Goal: Check status: Check status

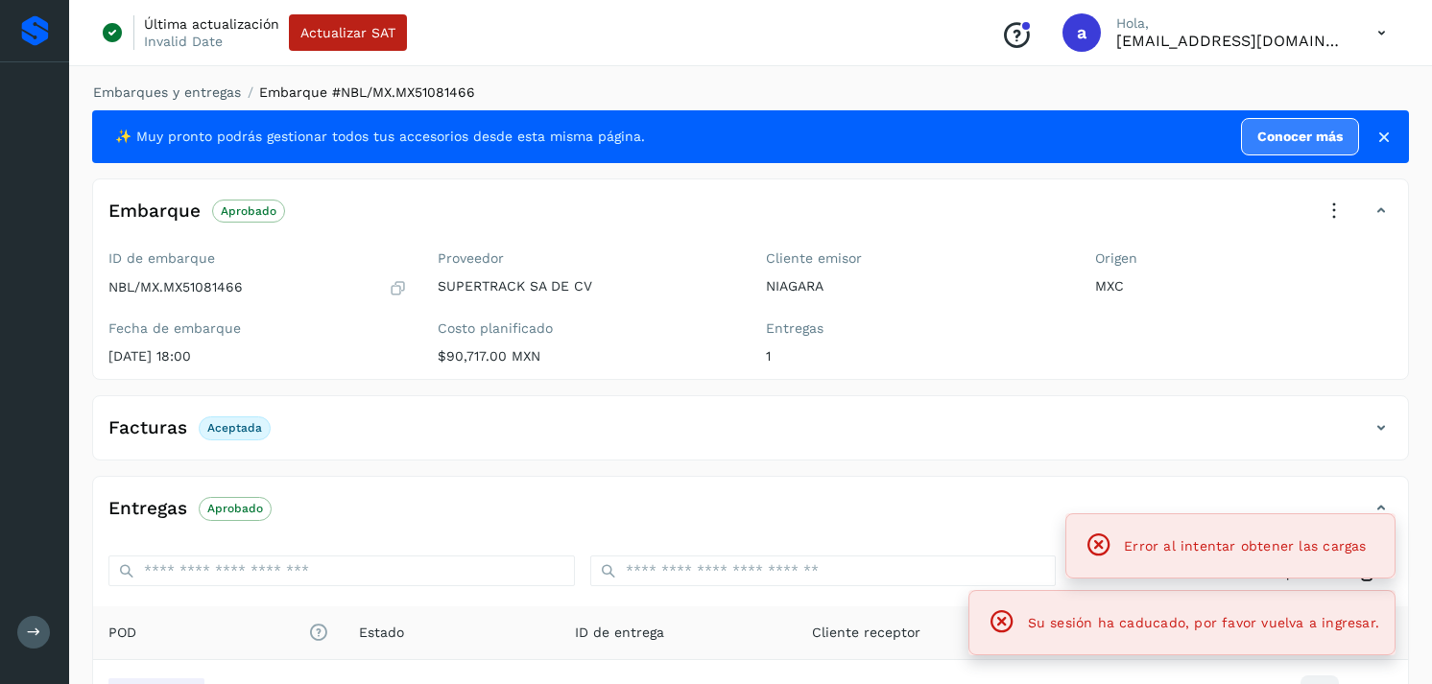
scroll to position [233, 0]
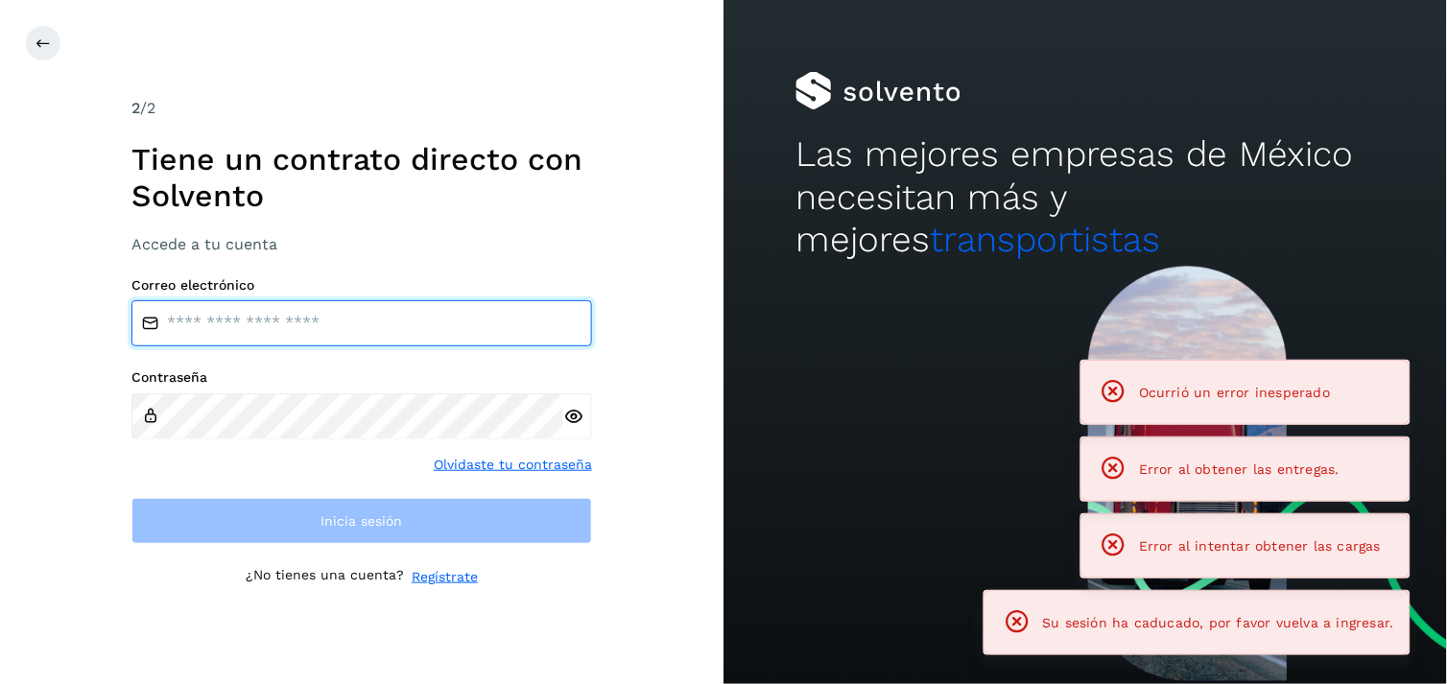
type input "**********"
